Goal: Find specific page/section: Find specific page/section

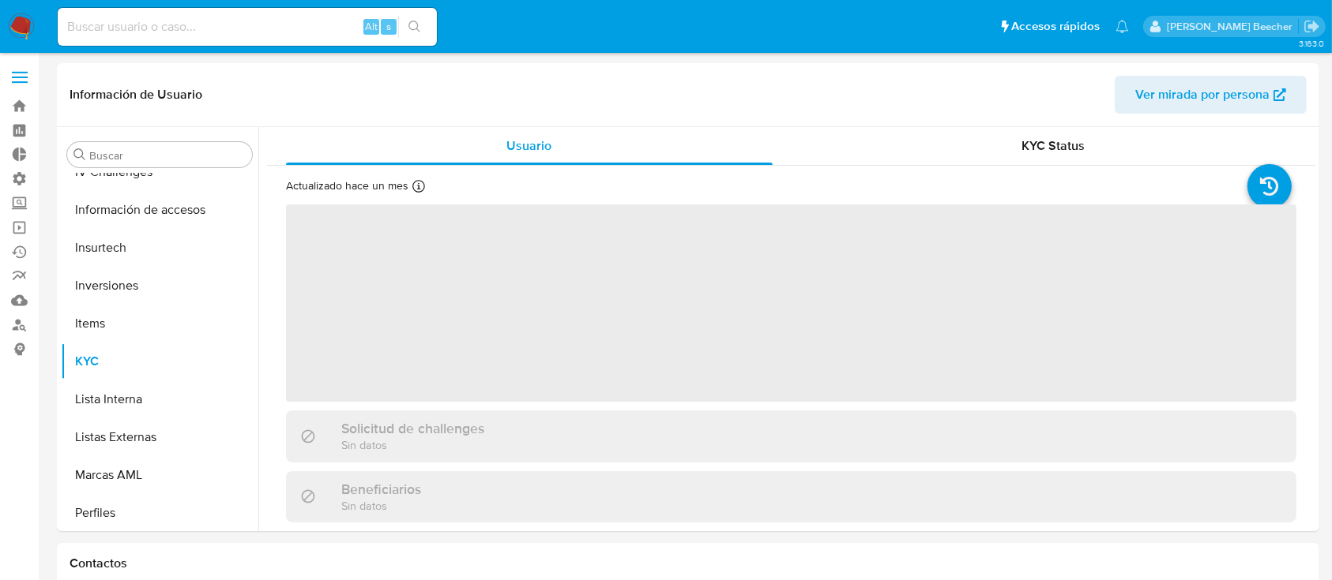
scroll to position [857, 0]
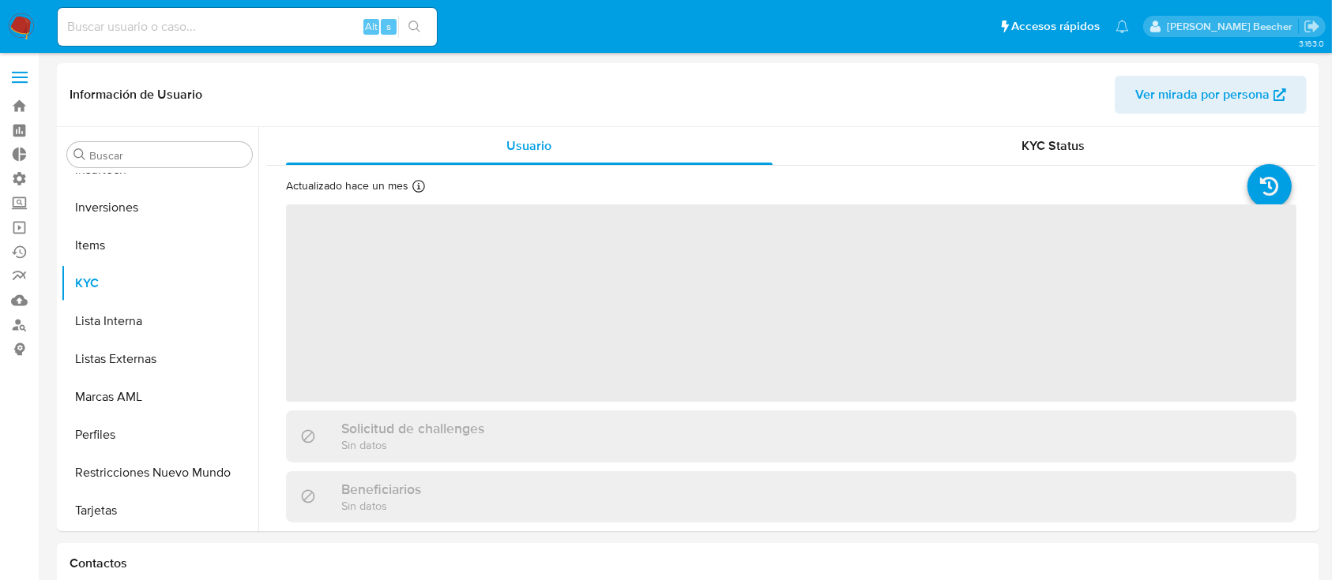
select select "10"
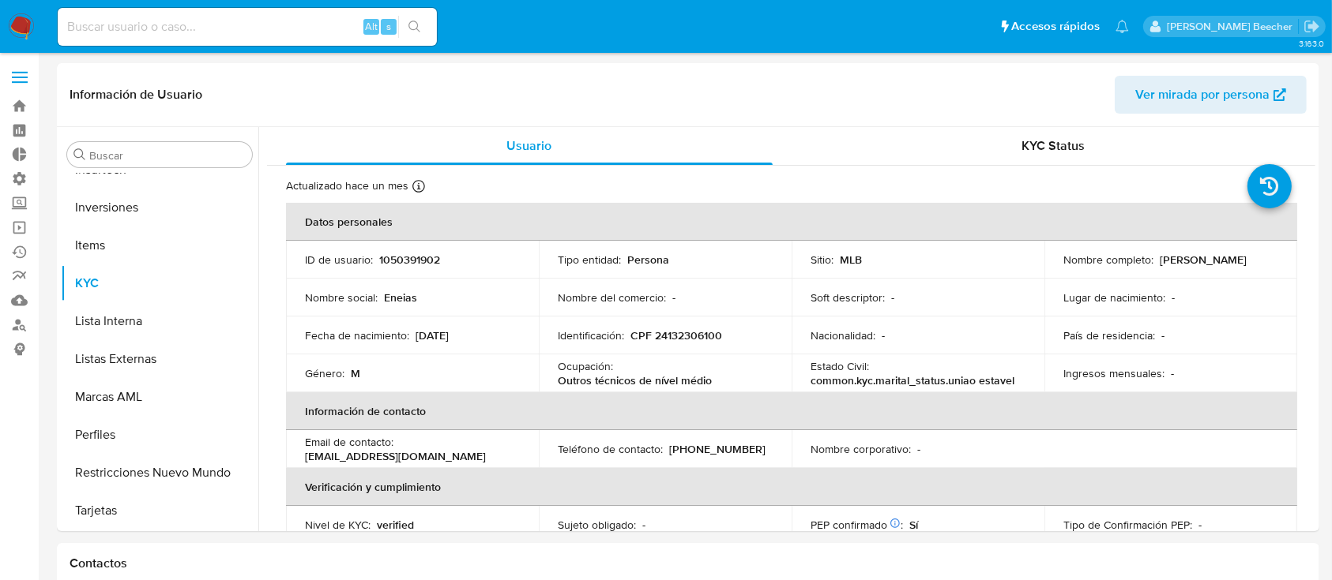
click at [148, 28] on input at bounding box center [247, 27] width 379 height 21
paste input "661935249"
type input "661935249"
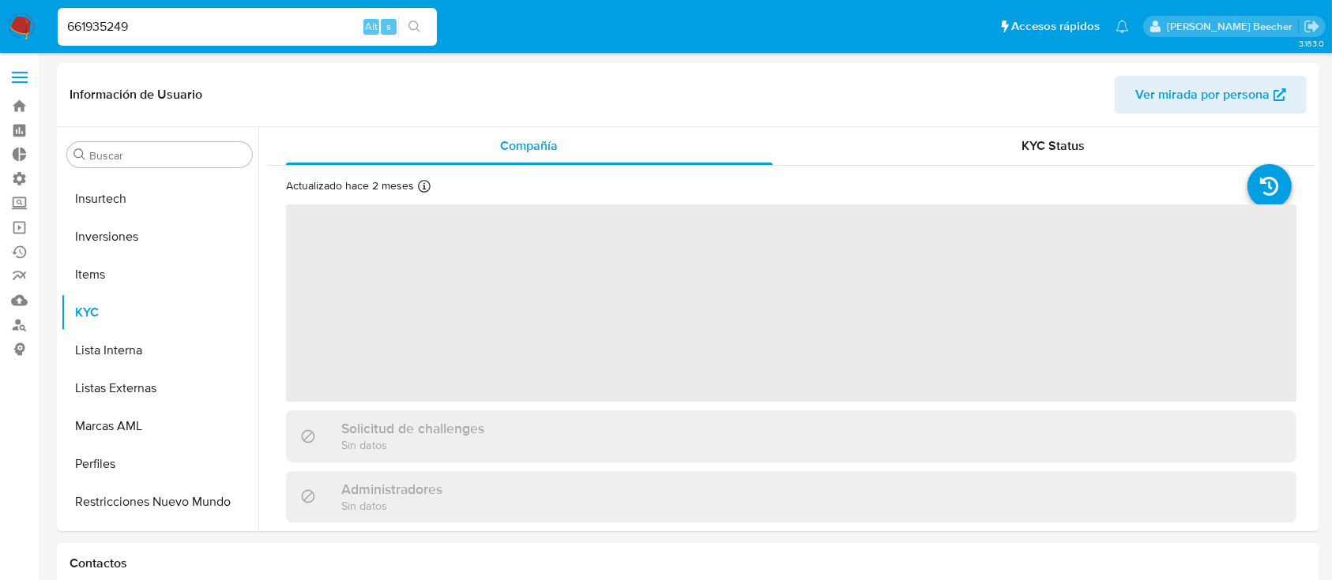
scroll to position [857, 0]
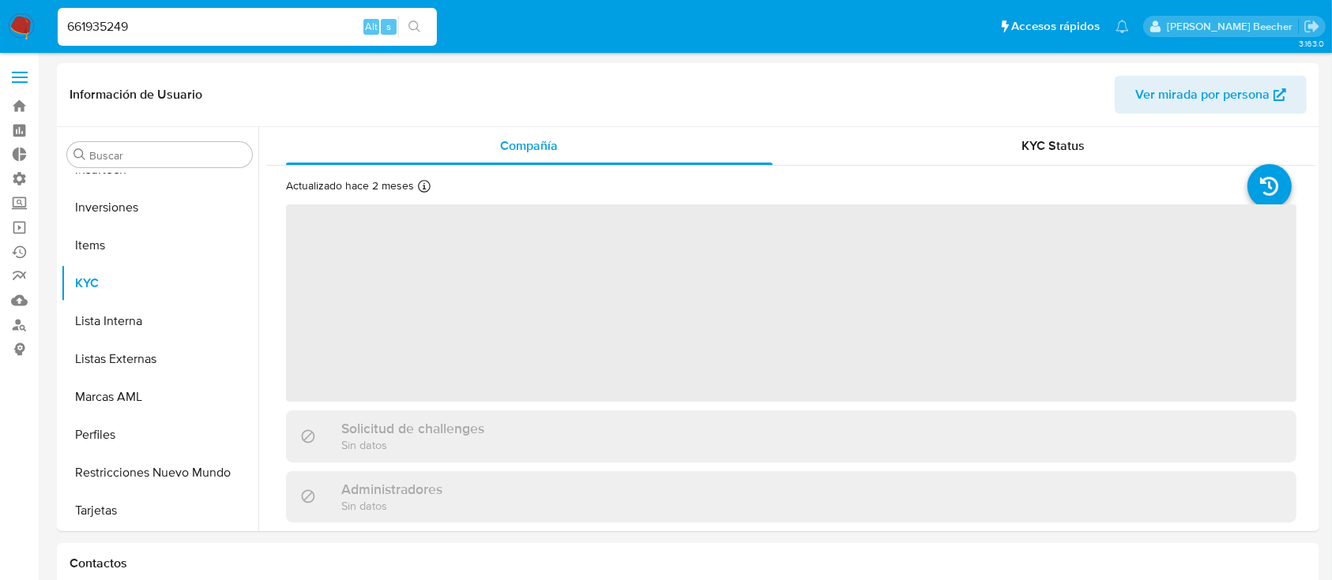
select select "10"
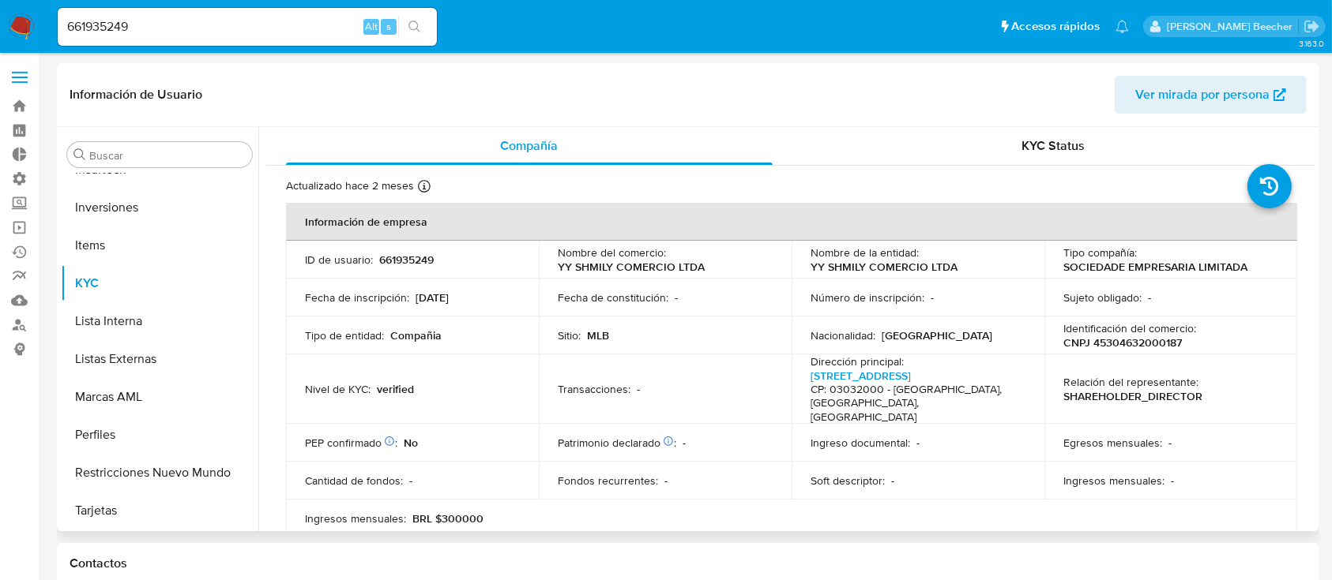
click at [406, 382] on p "verified" at bounding box center [395, 389] width 37 height 14
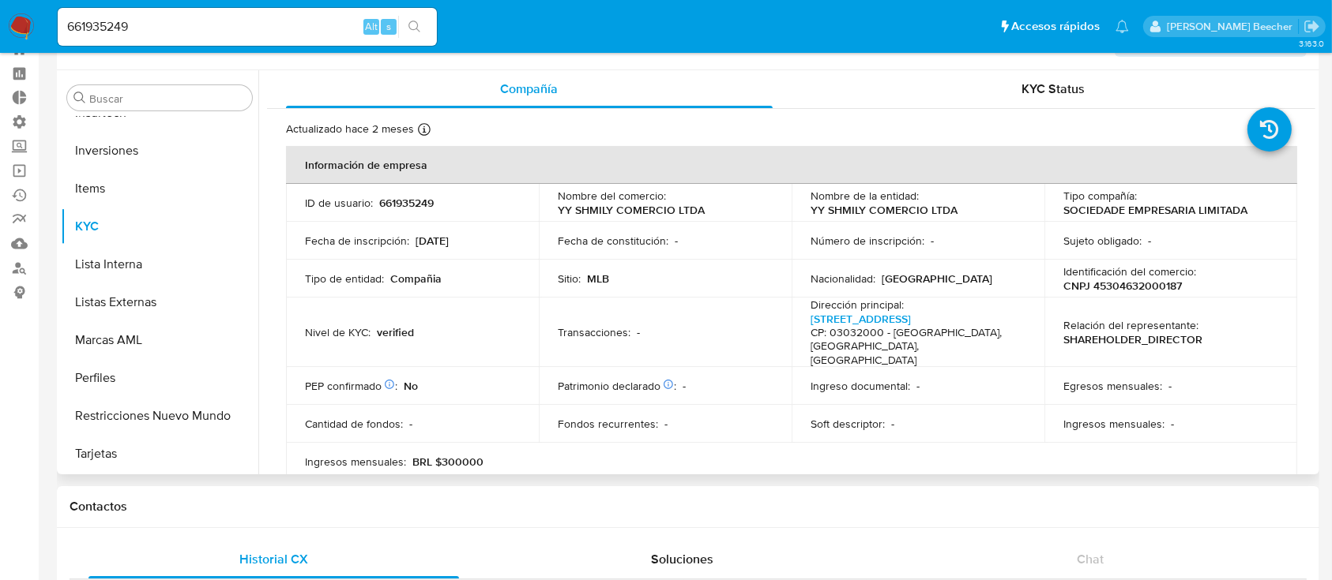
scroll to position [0, 0]
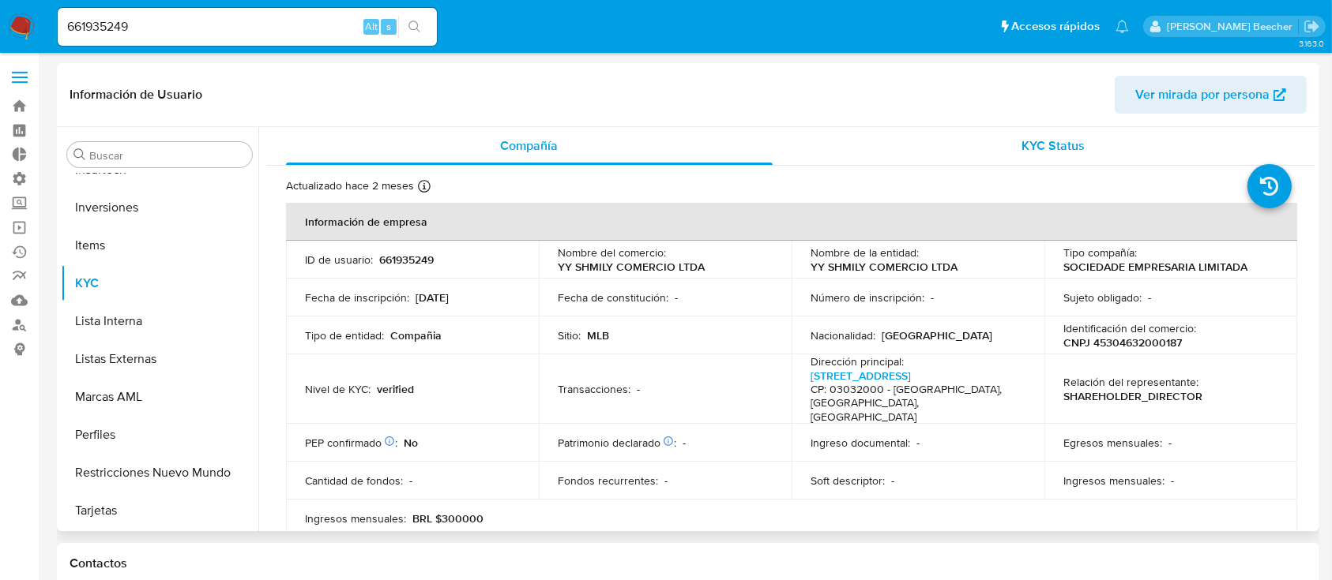
click at [1042, 136] on div "KYC Status" at bounding box center [1053, 146] width 487 height 38
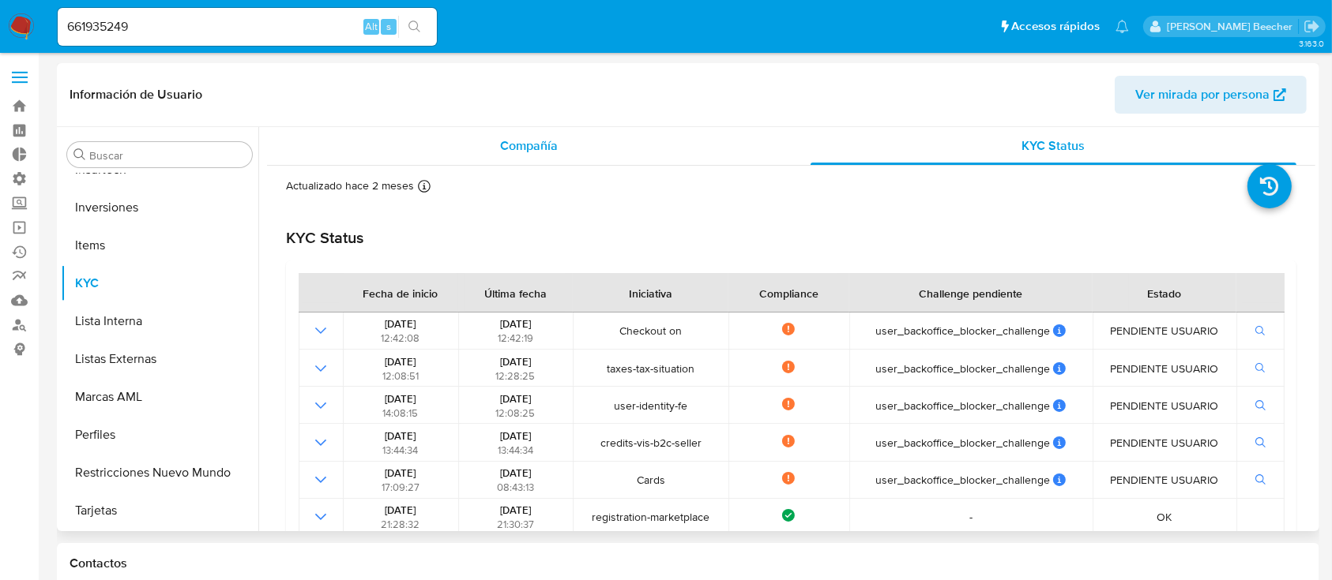
click at [543, 157] on div "Compañía" at bounding box center [529, 146] width 487 height 38
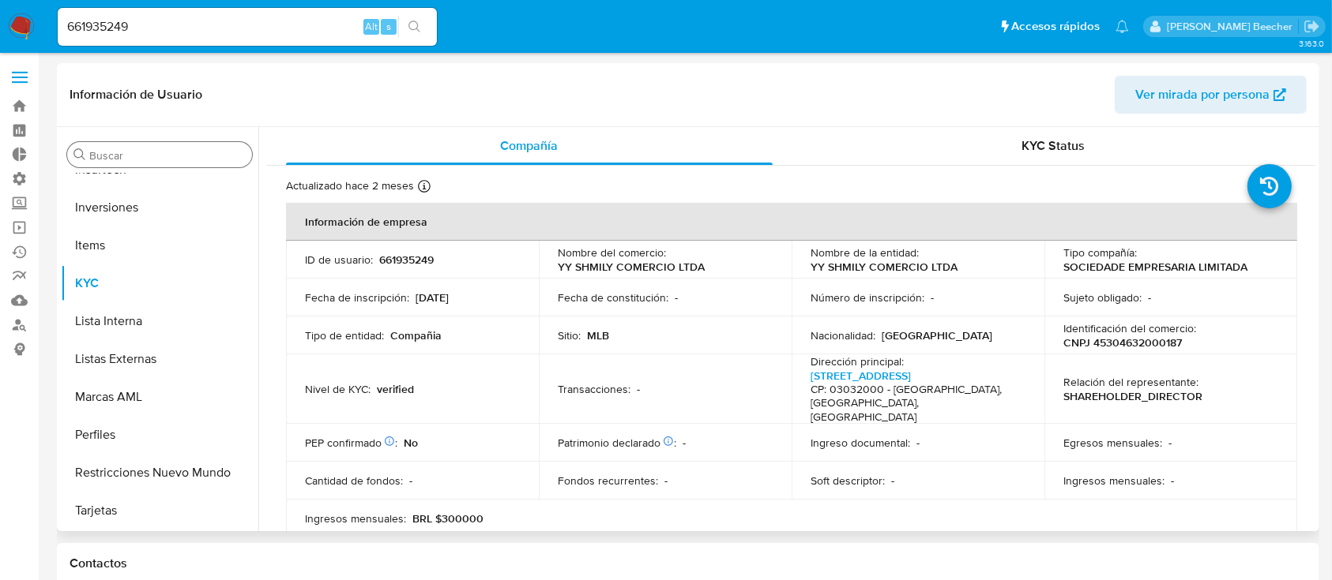
click at [163, 160] on input "Buscar" at bounding box center [167, 155] width 156 height 14
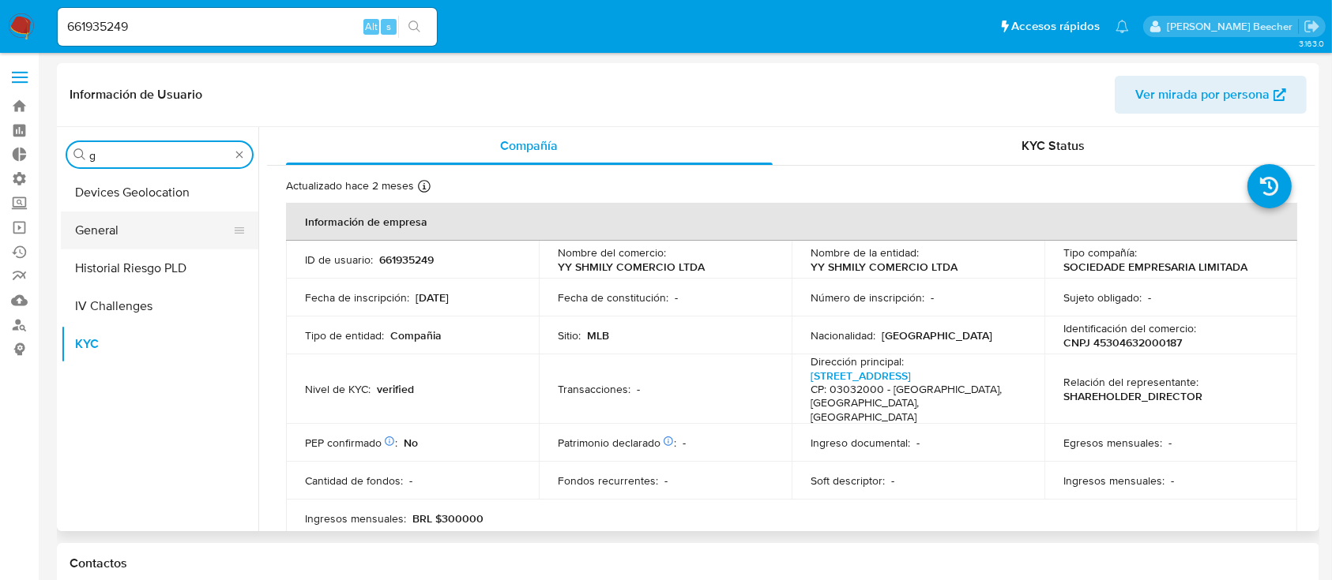
type input "g"
click at [175, 224] on button "General" at bounding box center [153, 231] width 185 height 38
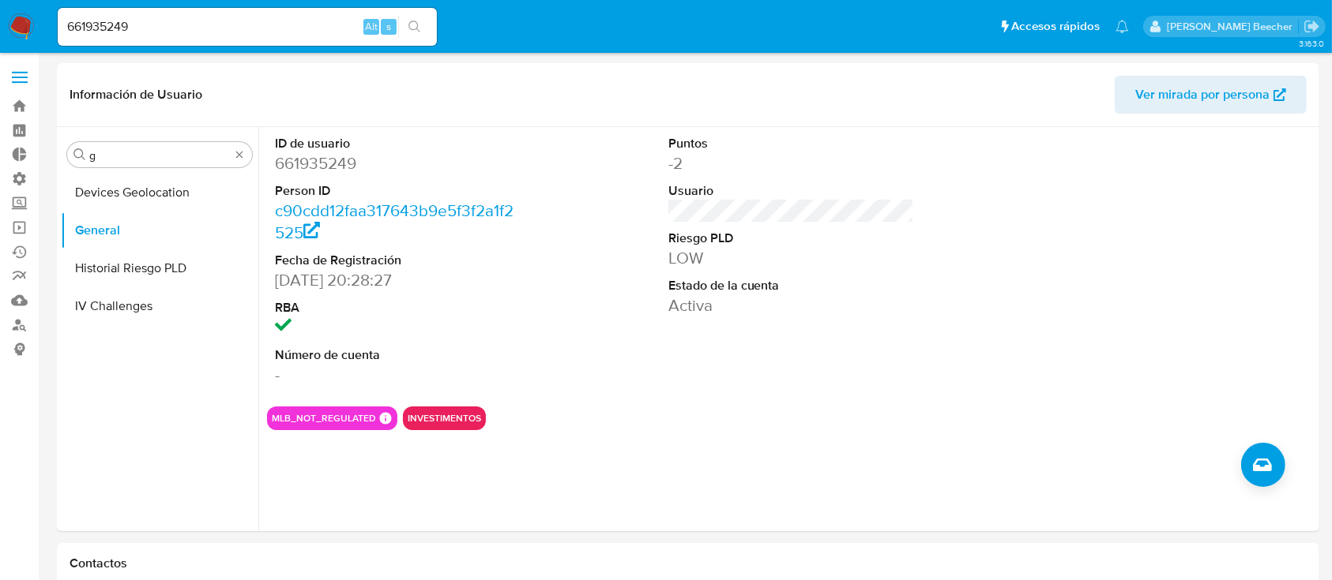
click at [292, 38] on div "661935249 Alt s" at bounding box center [247, 27] width 379 height 38
click at [271, 12] on div "661935249 Alt s" at bounding box center [247, 27] width 379 height 38
click at [296, 35] on input "661935249" at bounding box center [247, 27] width 379 height 21
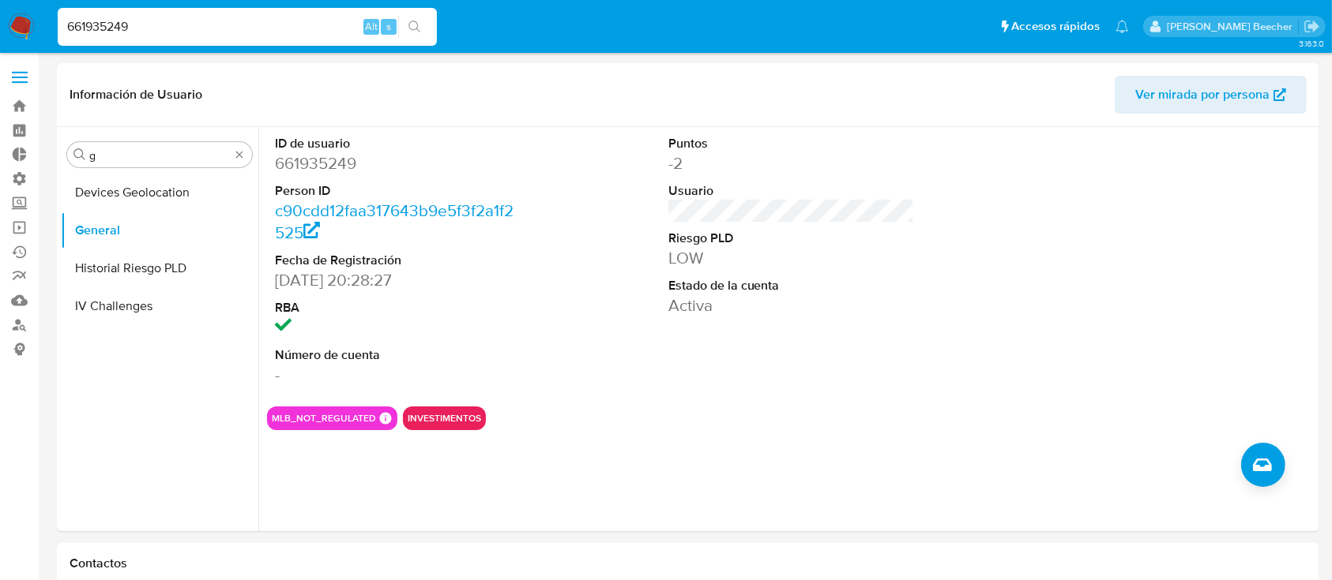
paste input "114424752"
type input "114424752"
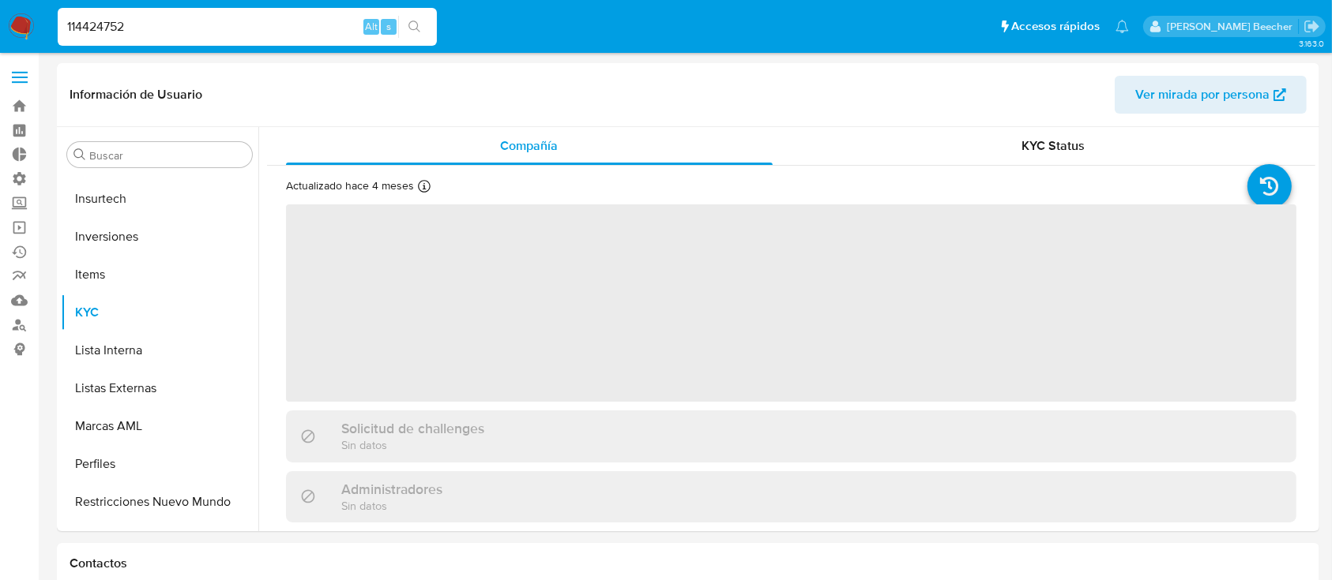
scroll to position [857, 0]
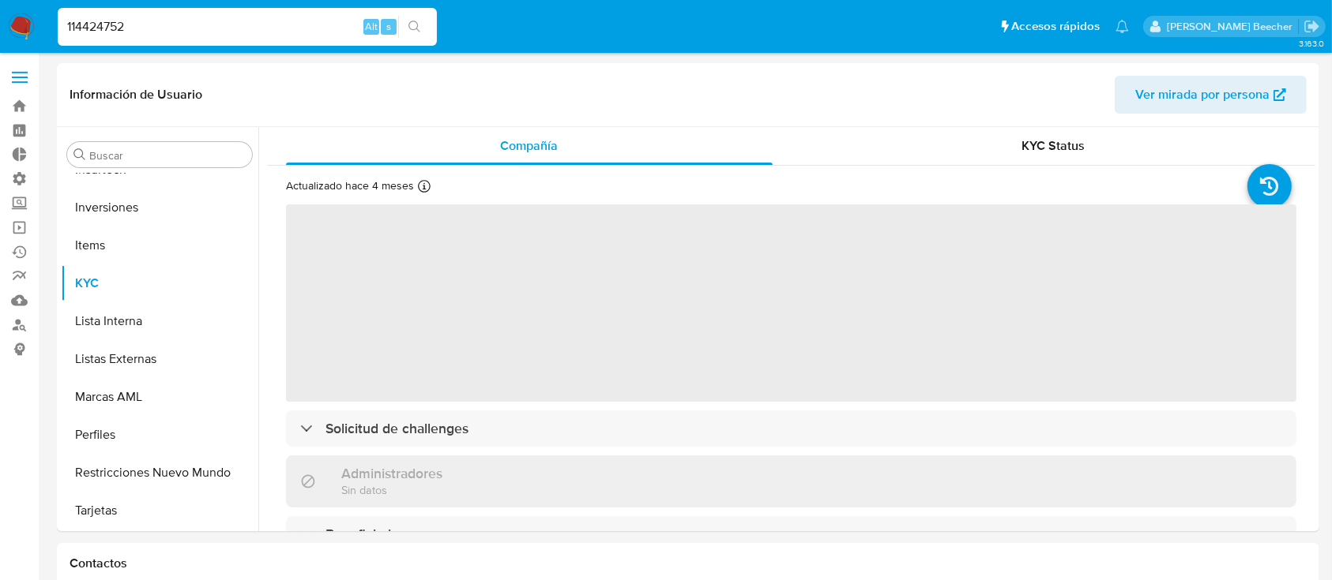
select select "10"
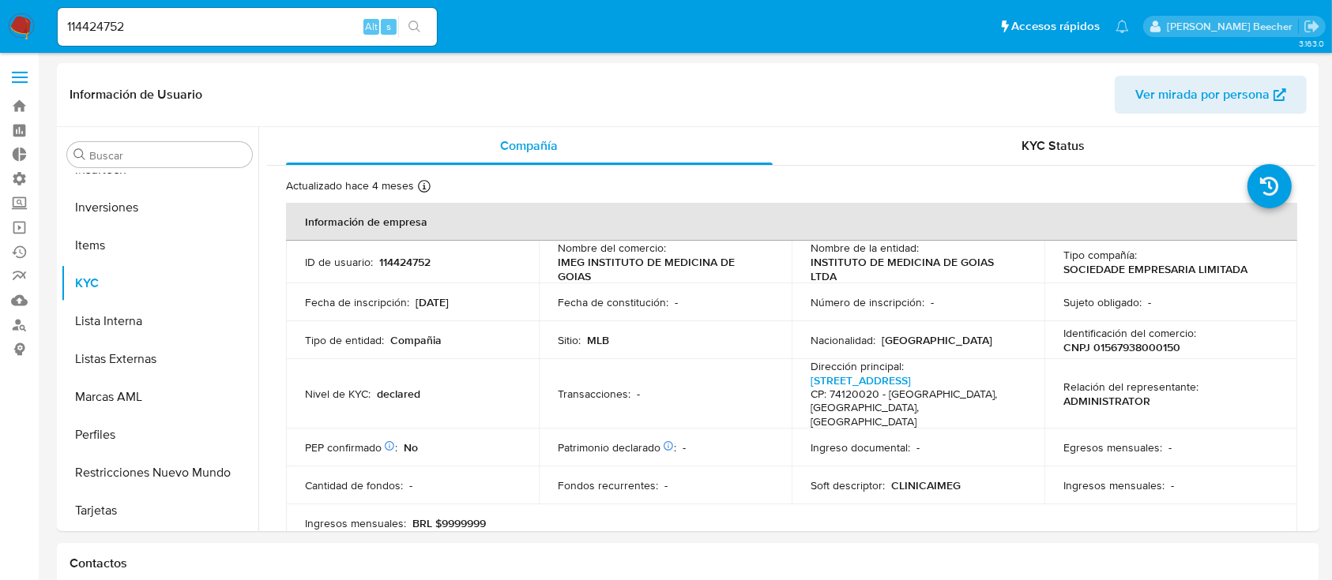
scroll to position [1487, 0]
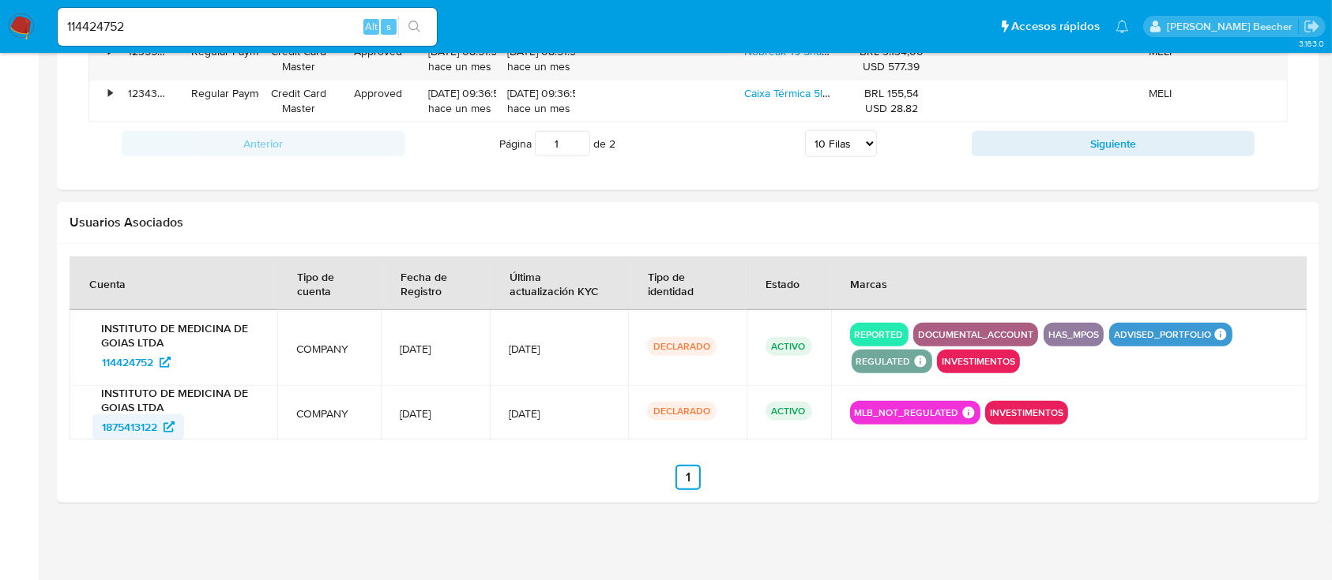
click at [142, 423] on span "1875413122" at bounding box center [129, 427] width 55 height 25
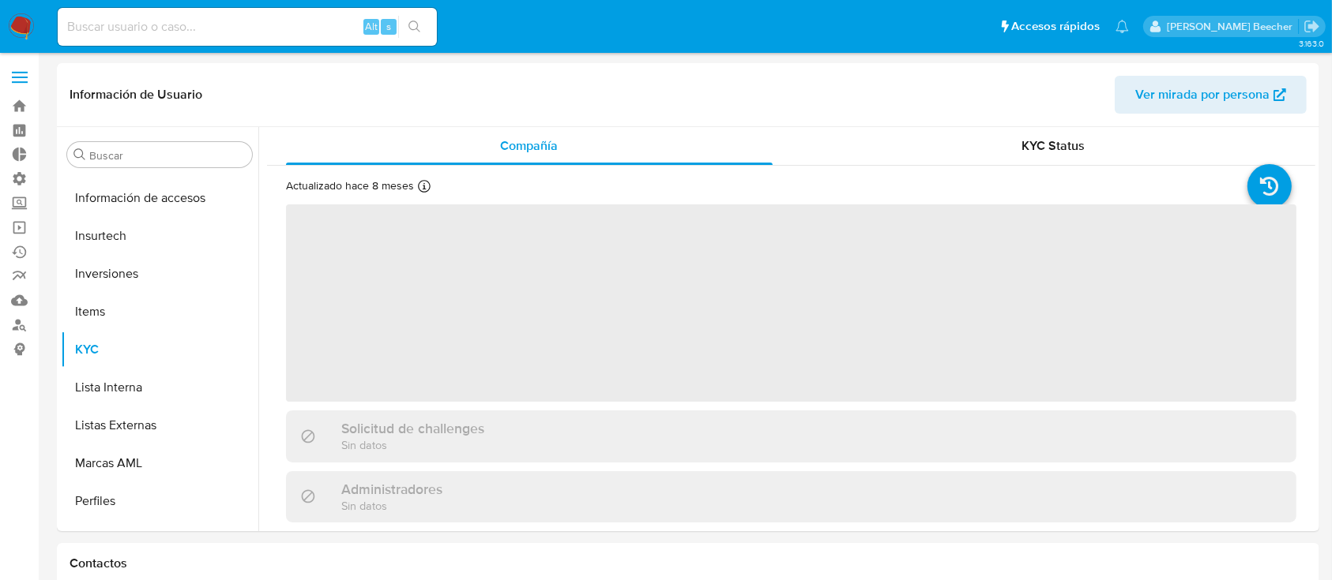
scroll to position [857, 0]
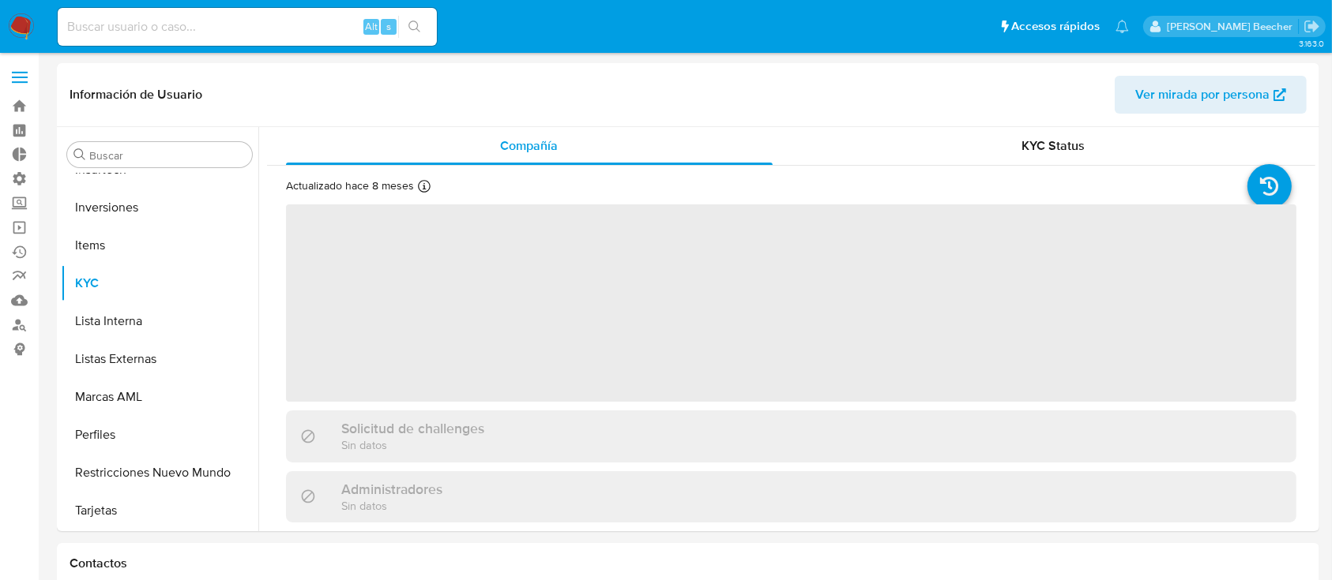
select select "10"
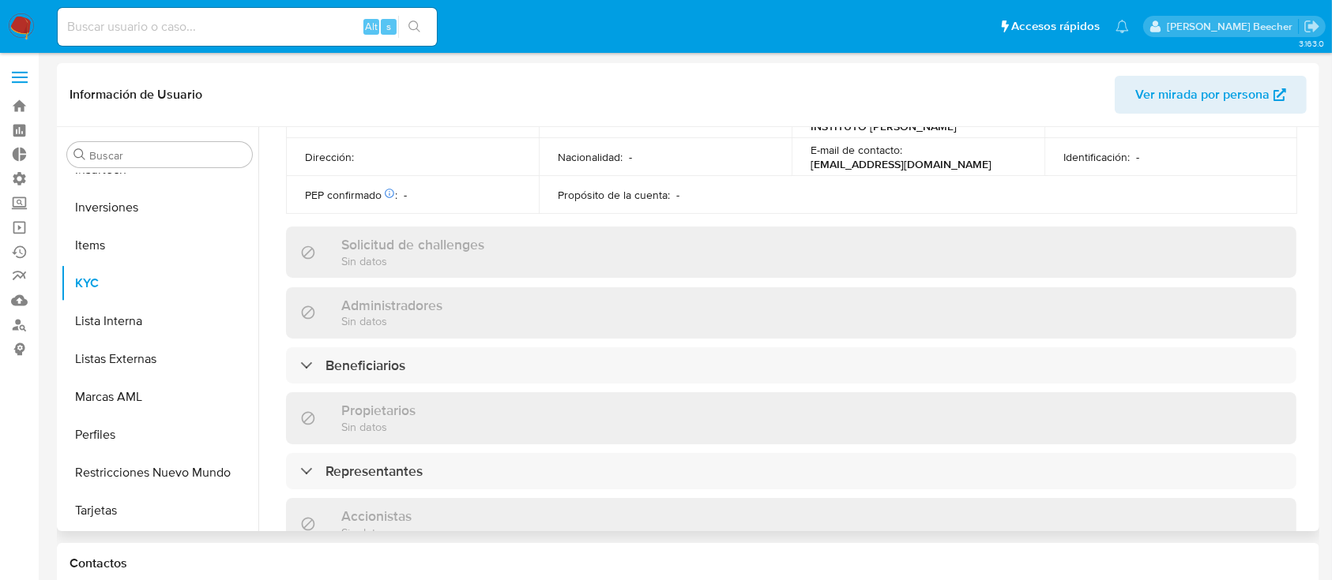
scroll to position [525, 0]
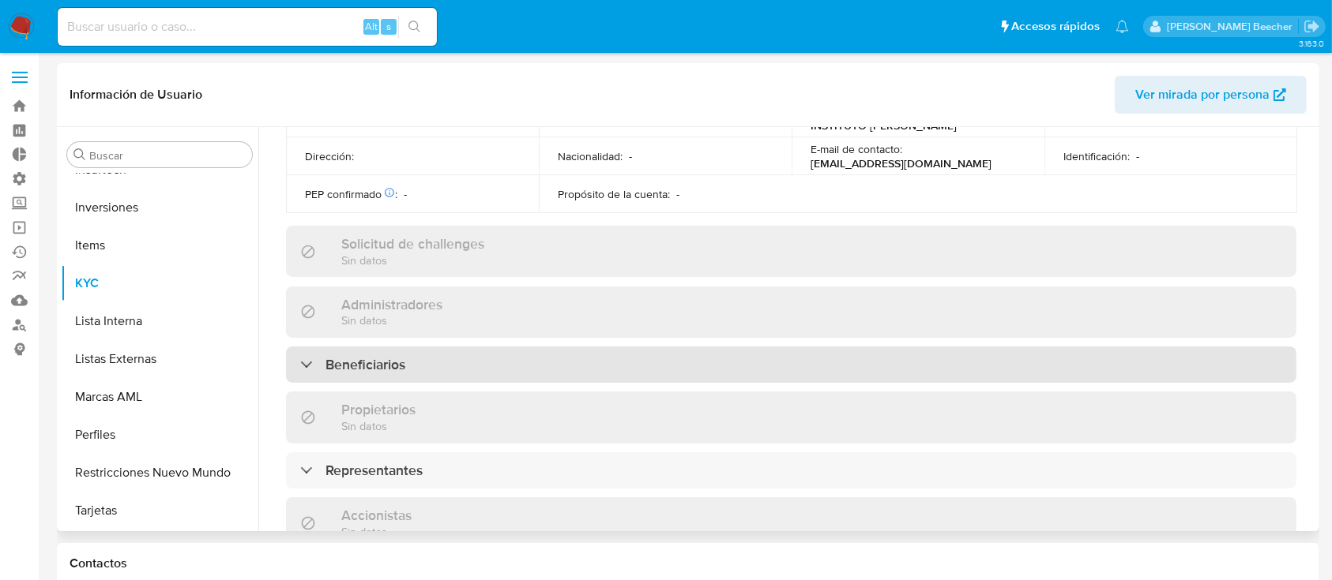
click at [611, 355] on div "Beneficiarios" at bounding box center [791, 365] width 1010 height 36
